Goal: Book appointment/travel/reservation

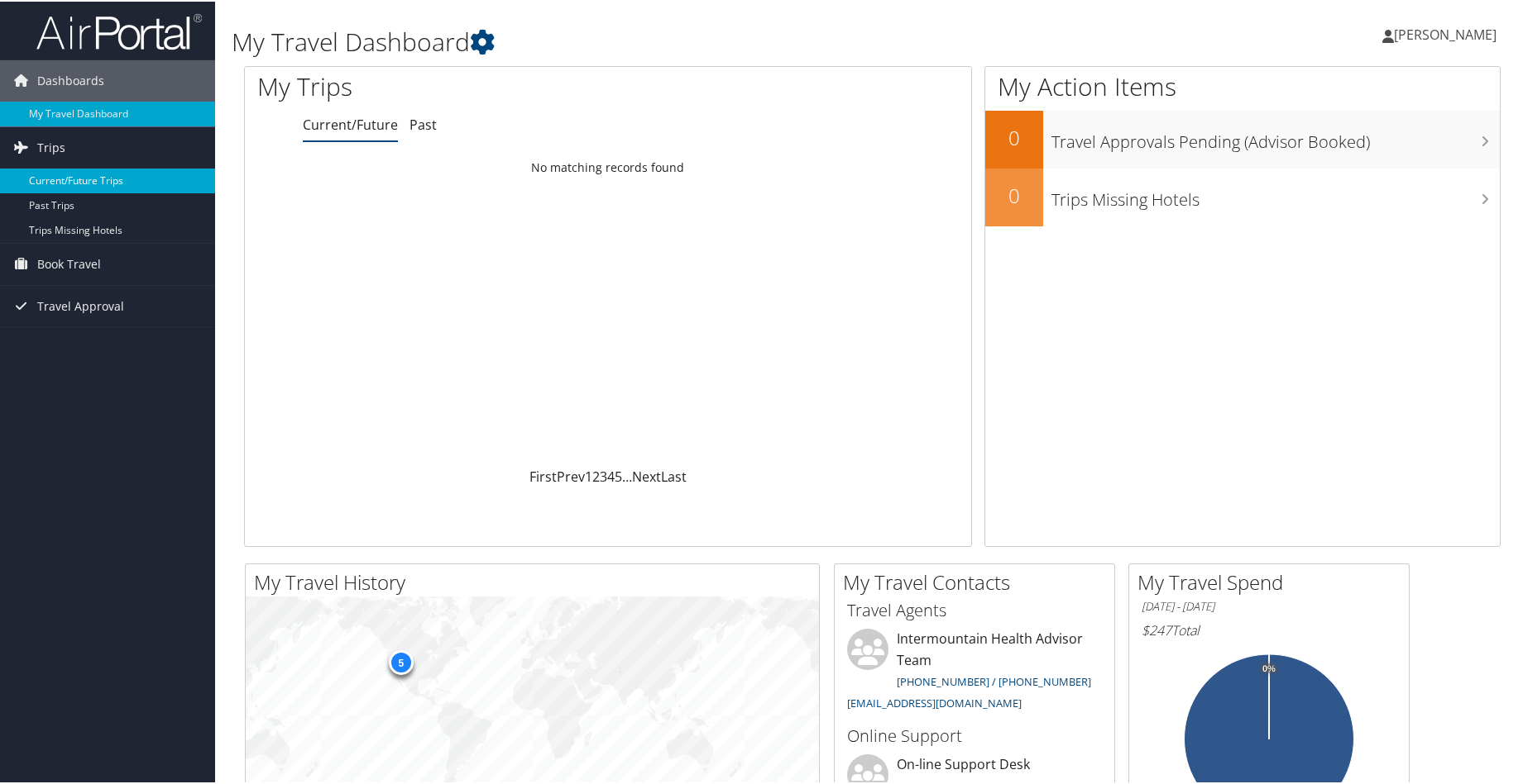
click at [72, 175] on link "Current/Future Trips" at bounding box center [107, 179] width 215 height 25
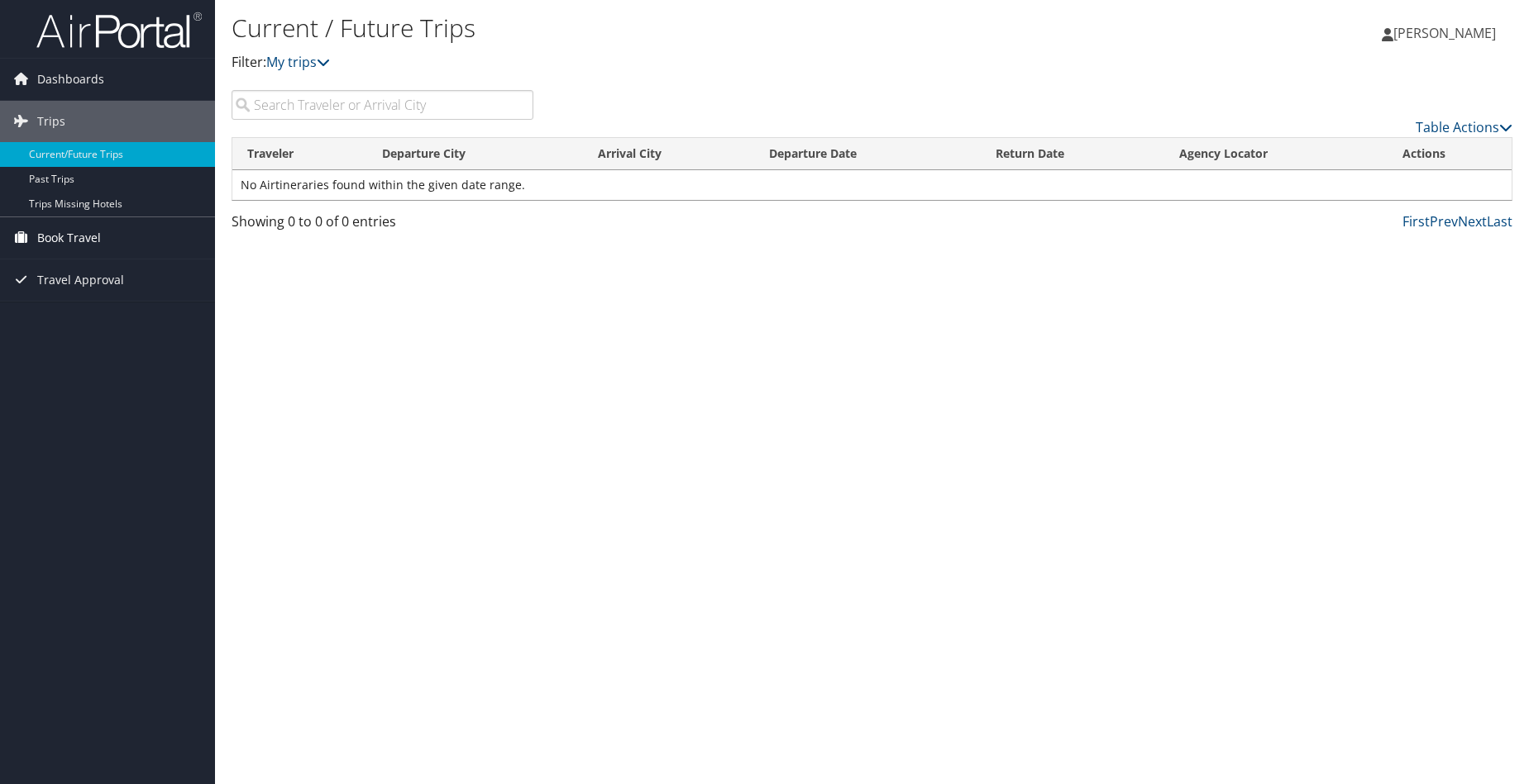
click at [55, 247] on span "Book Travel" at bounding box center [69, 237] width 63 height 41
click at [145, 318] on link "Book/Manage Online Trips" at bounding box center [107, 320] width 215 height 25
click at [1308, 490] on div "Current / Future Trips Filter: My trips [PERSON_NAME] [PERSON_NAME] My Settings…" at bounding box center [871, 392] width 1313 height 784
